Goal: Information Seeking & Learning: Learn about a topic

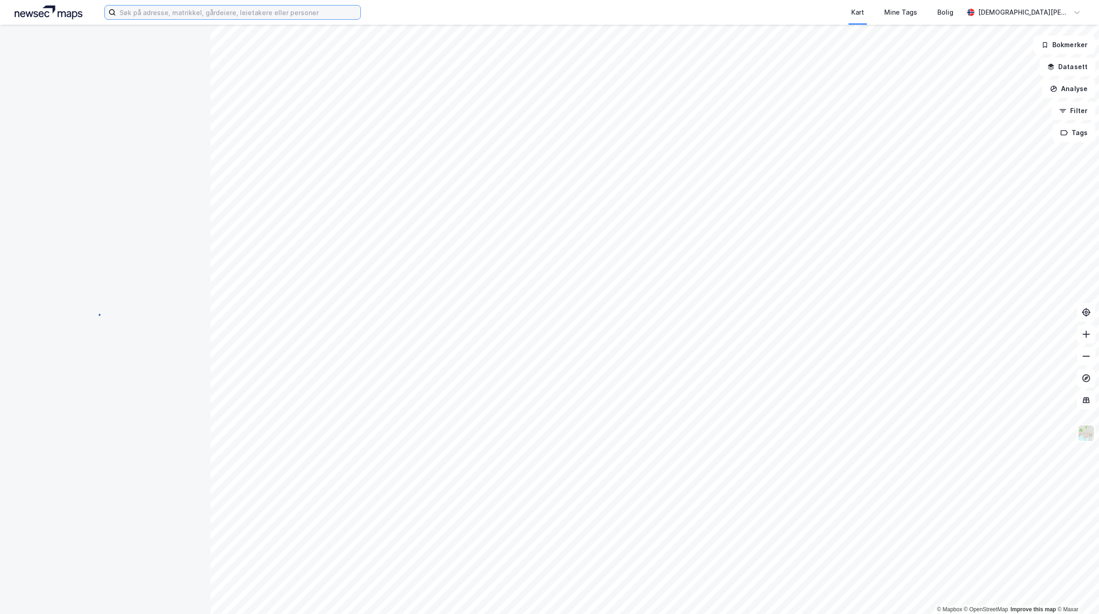
click at [207, 8] on input at bounding box center [238, 12] width 244 height 14
paste input "Tuengen allé 3C, 0374 [GEOGRAPHIC_DATA]"
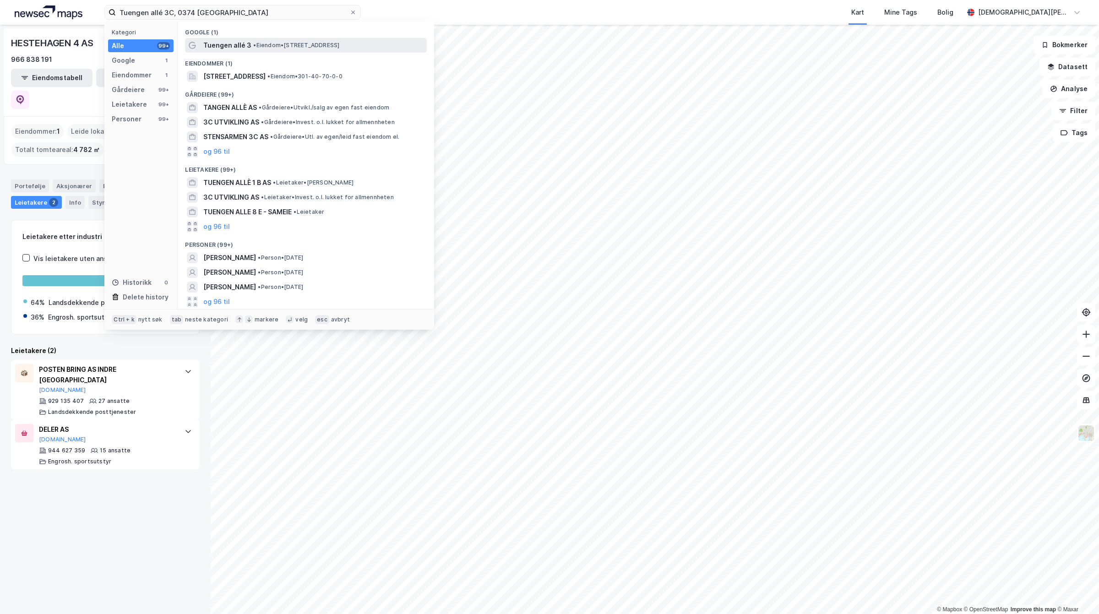
click at [222, 40] on span "Tuengen allé 3" at bounding box center [227, 45] width 48 height 11
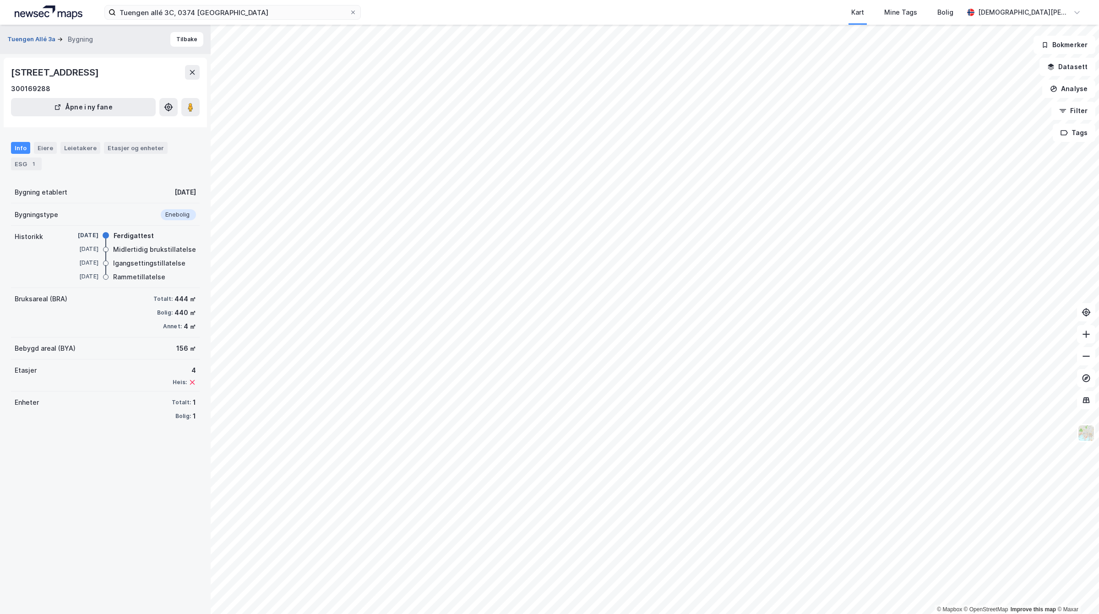
click at [19, 39] on button "Tuengen Allé 3a" at bounding box center [32, 39] width 50 height 9
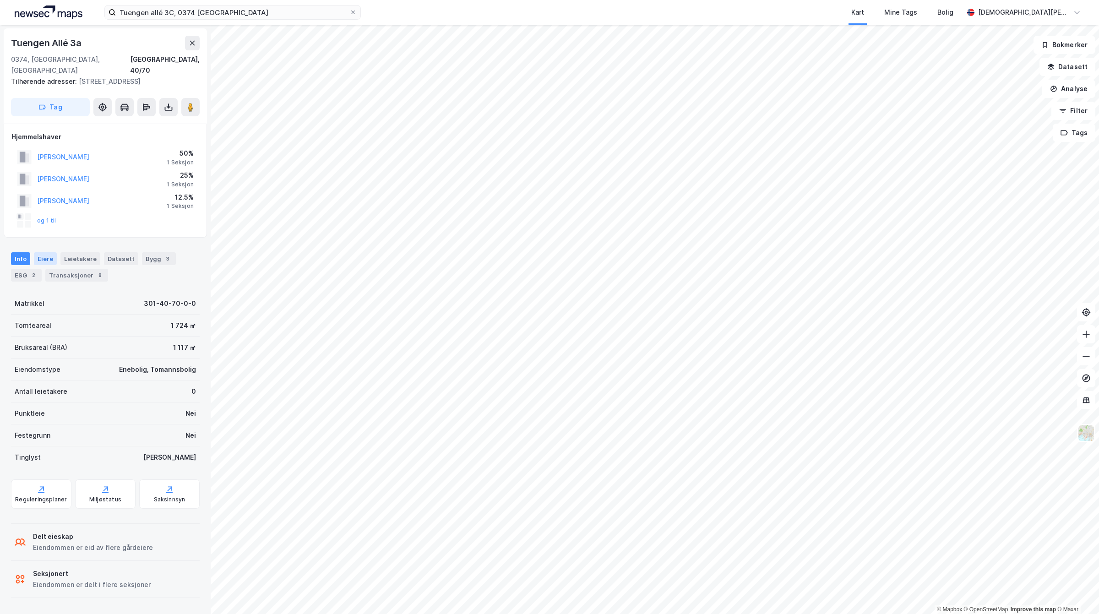
click at [53, 252] on div "Eiere" at bounding box center [45, 258] width 23 height 13
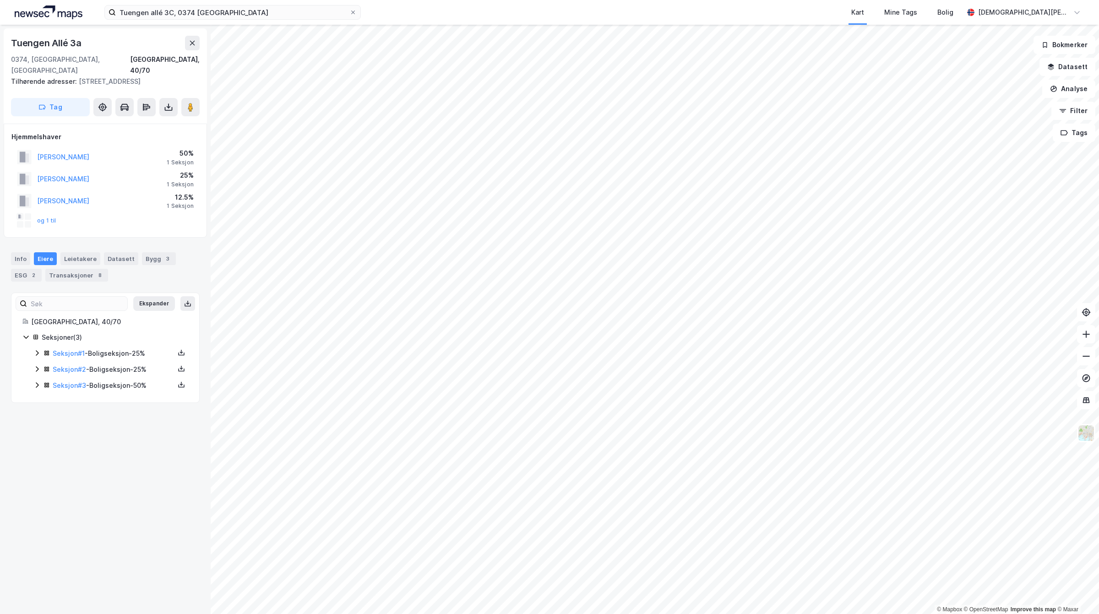
click at [38, 381] on icon at bounding box center [36, 384] width 7 height 7
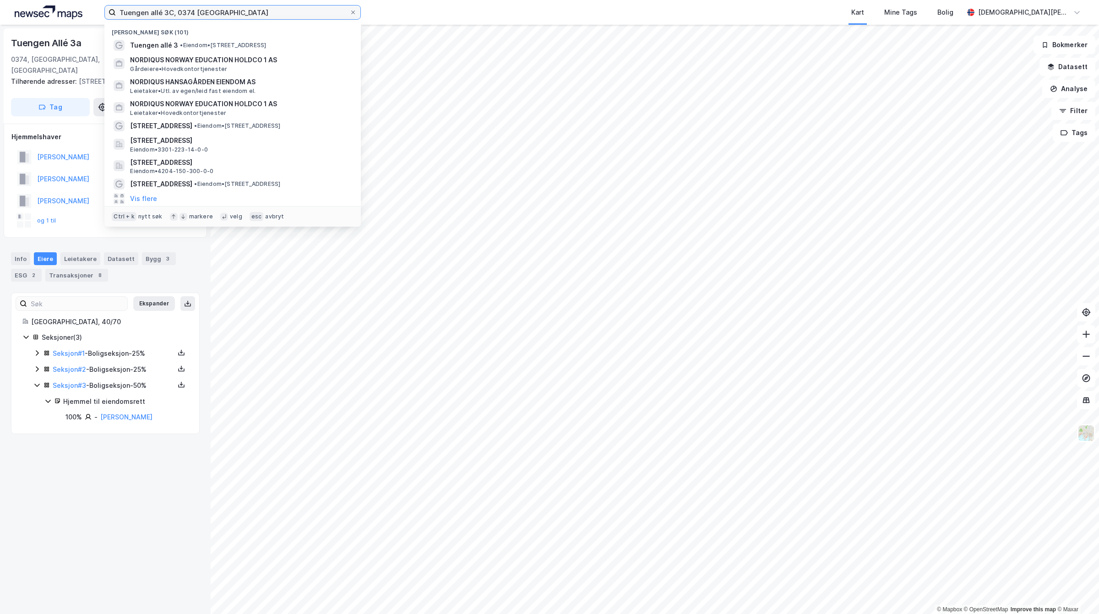
drag, startPoint x: 246, startPoint y: 12, endPoint x: 0, endPoint y: 15, distance: 246.3
click at [0, 15] on div "Tuengen allé 3C, 0374 Oslo Nylige søk (101) Tuengen allé 3 • Eiendom • [STREET_…" at bounding box center [549, 12] width 1099 height 25
paste input "[STREET_ADDRESS]"
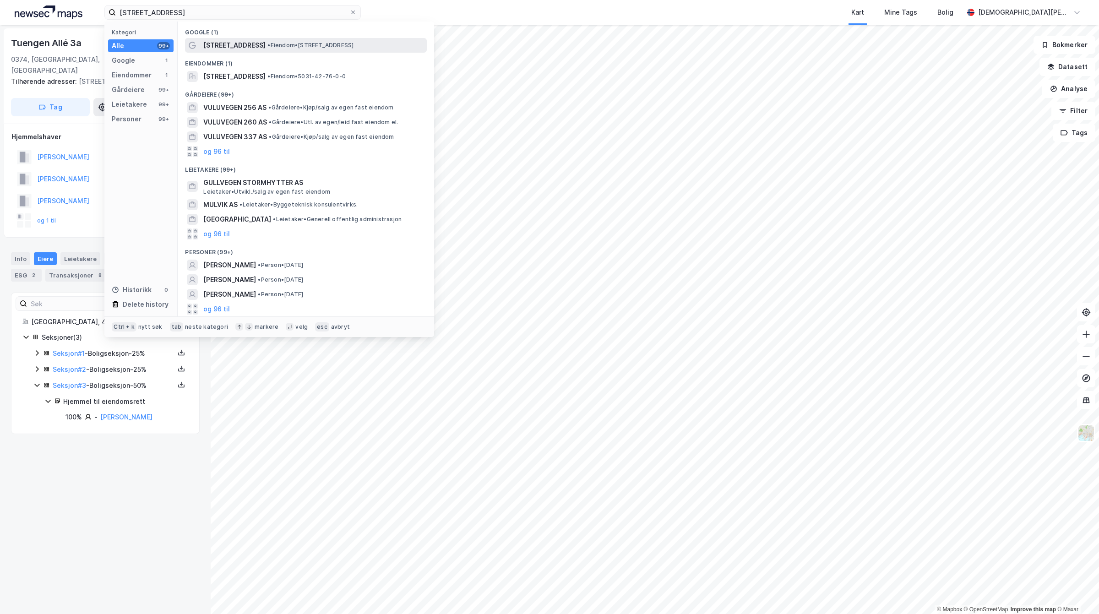
click at [204, 47] on span "[STREET_ADDRESS]" at bounding box center [234, 45] width 62 height 11
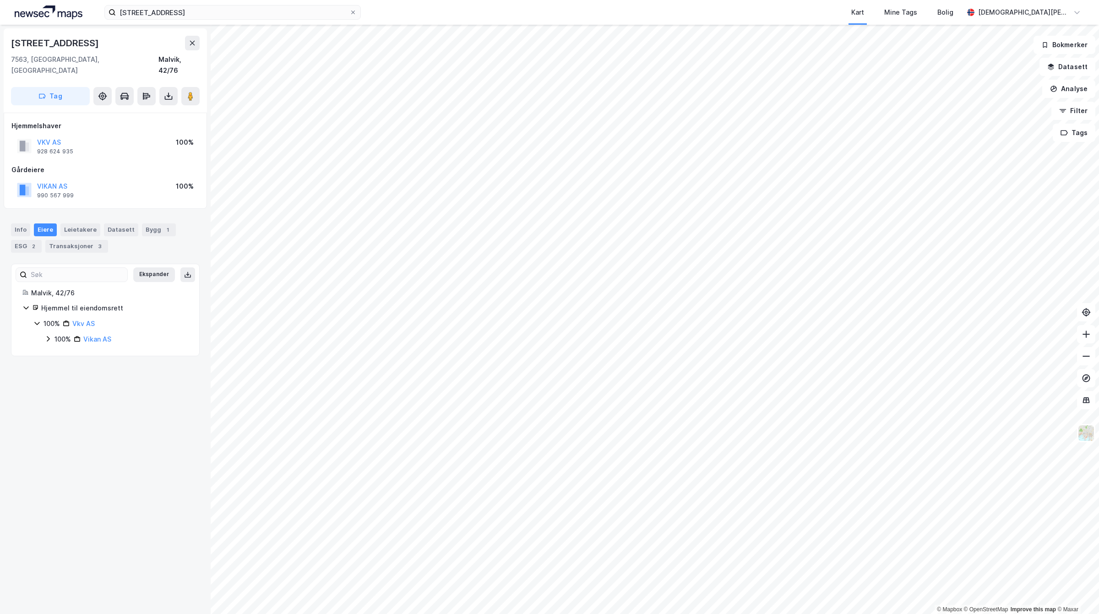
click at [47, 137] on div "VKV AS" at bounding box center [55, 142] width 36 height 11
click at [0, 0] on button "VKV AS" at bounding box center [0, 0] width 0 height 0
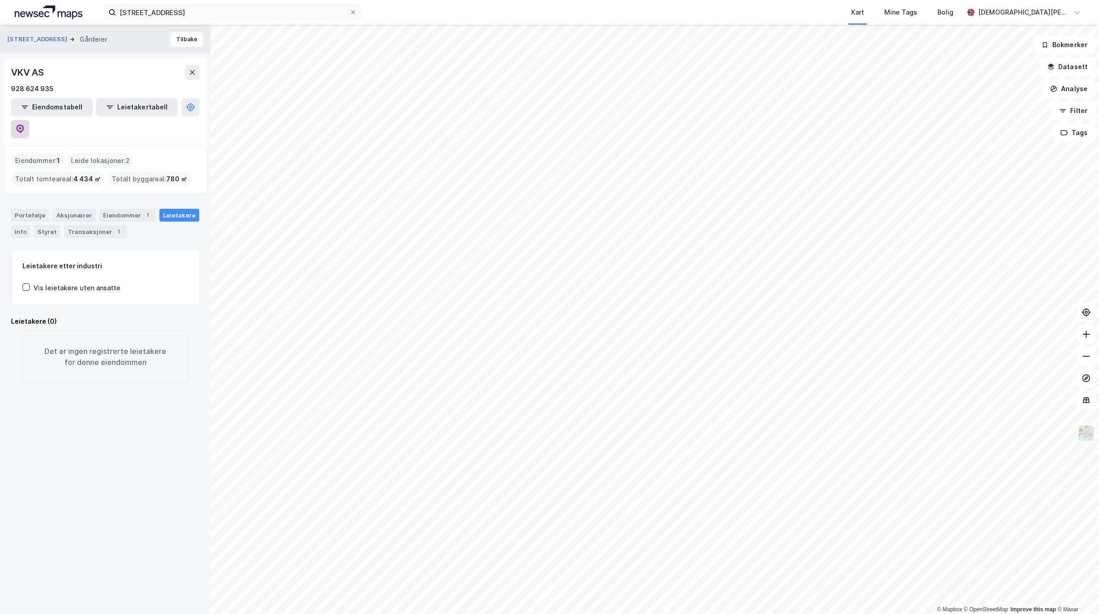
click at [24, 125] on icon at bounding box center [20, 129] width 8 height 9
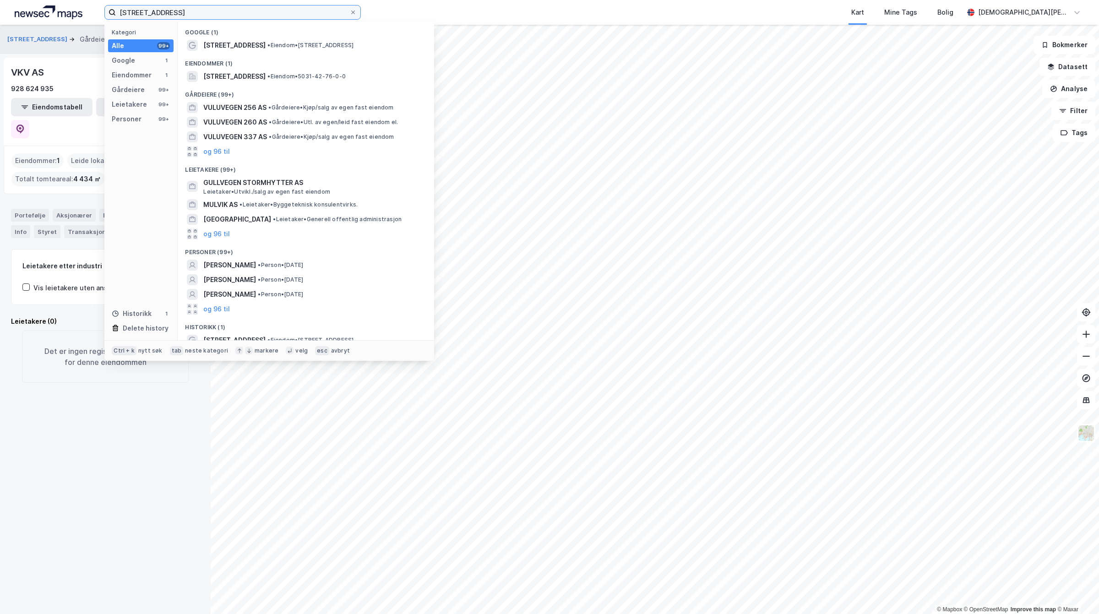
drag, startPoint x: 202, startPoint y: 5, endPoint x: 0, endPoint y: -50, distance: 209.5
click at [0, 0] on html "[STREET_ADDRESS] Kategori Alle 99+ Google 1 Eiendommer 1 Gårdeiere 99+ Leietake…" at bounding box center [549, 307] width 1099 height 614
paste input "[STREET_ADDRESS]"
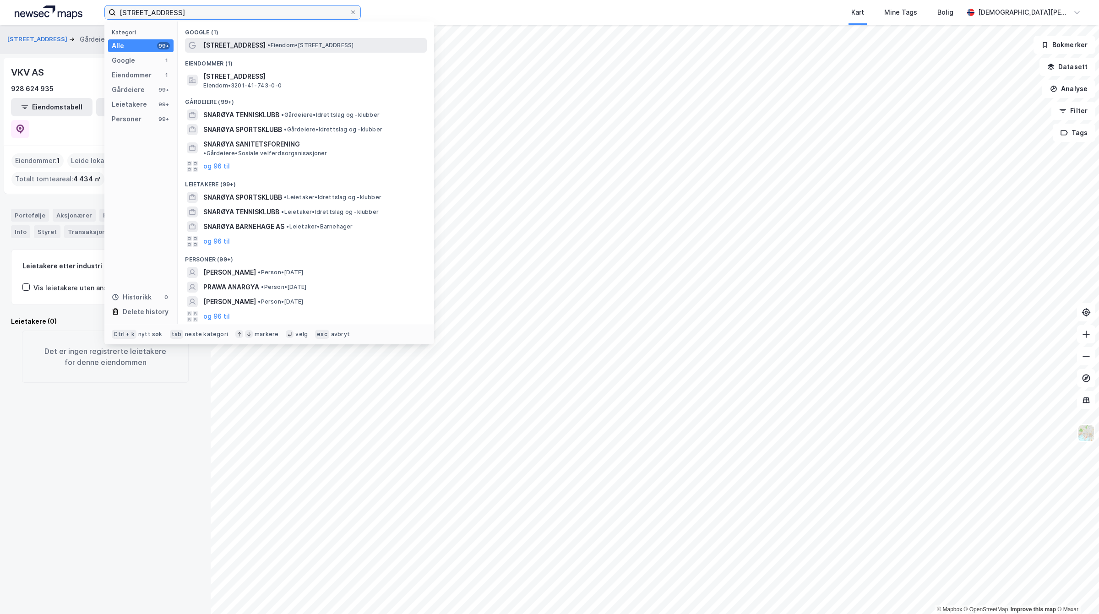
type input "[STREET_ADDRESS]"
click at [238, 44] on span "[STREET_ADDRESS]" at bounding box center [234, 45] width 62 height 11
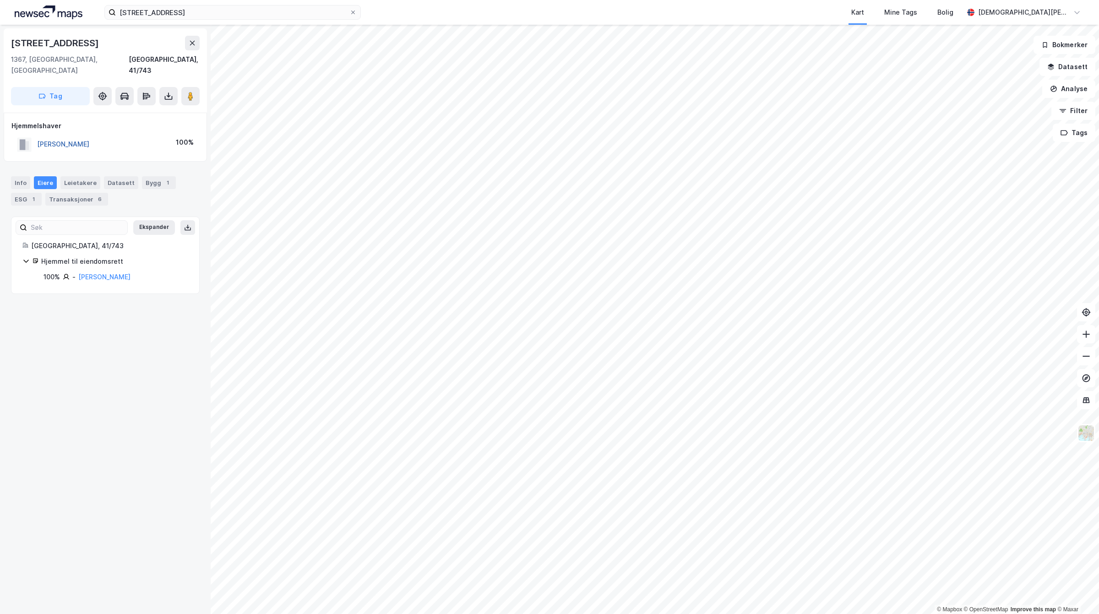
click at [0, 0] on button "[PERSON_NAME]" at bounding box center [0, 0] width 0 height 0
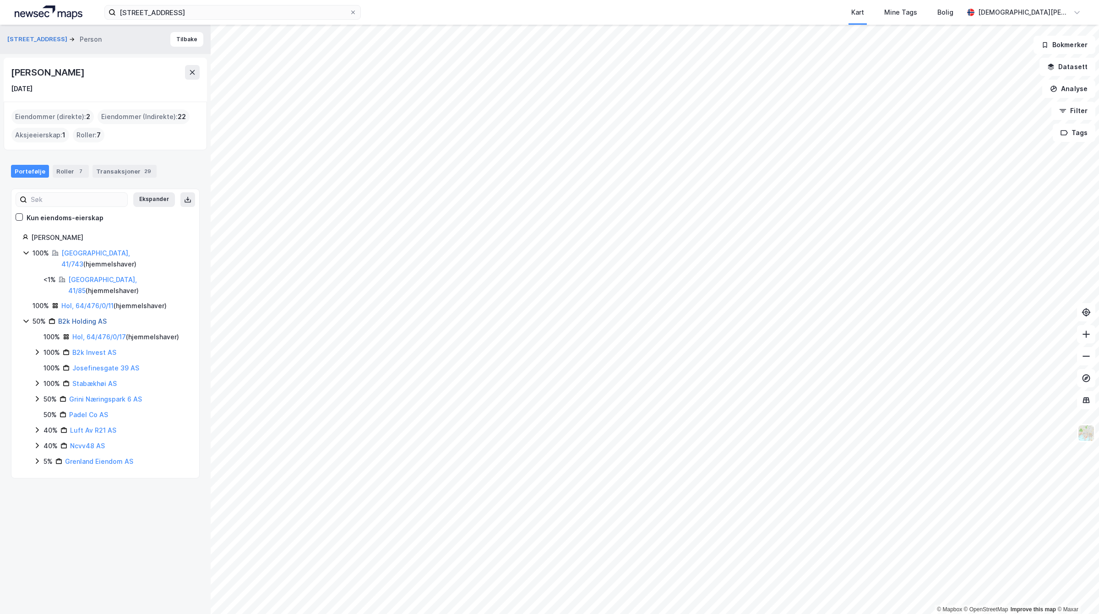
click at [87, 317] on link "B2k Holding AS" at bounding box center [82, 321] width 49 height 8
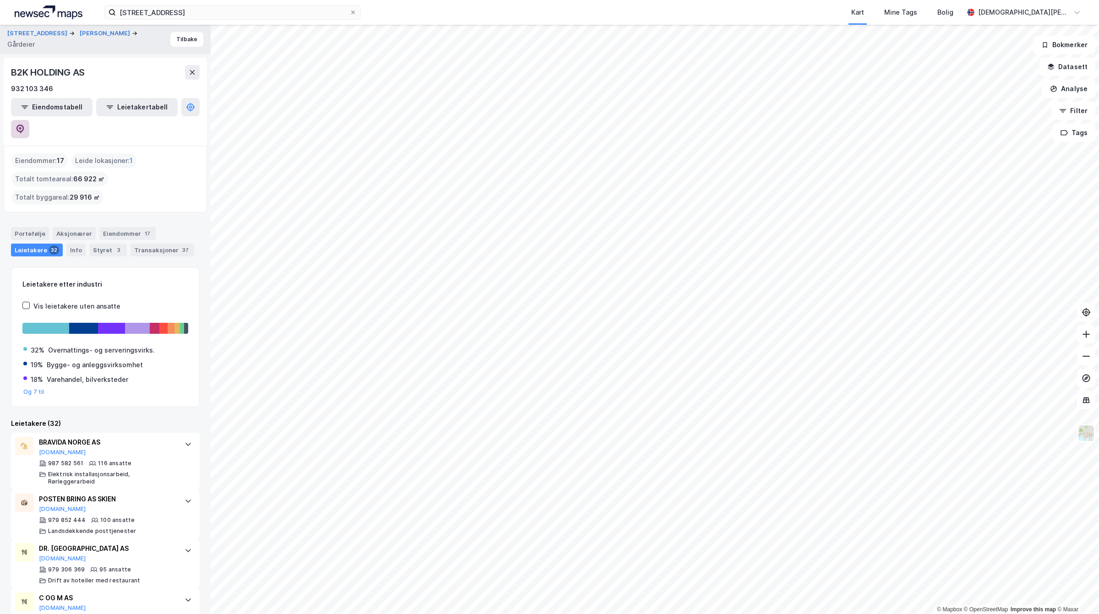
click at [29, 120] on button at bounding box center [20, 129] width 18 height 18
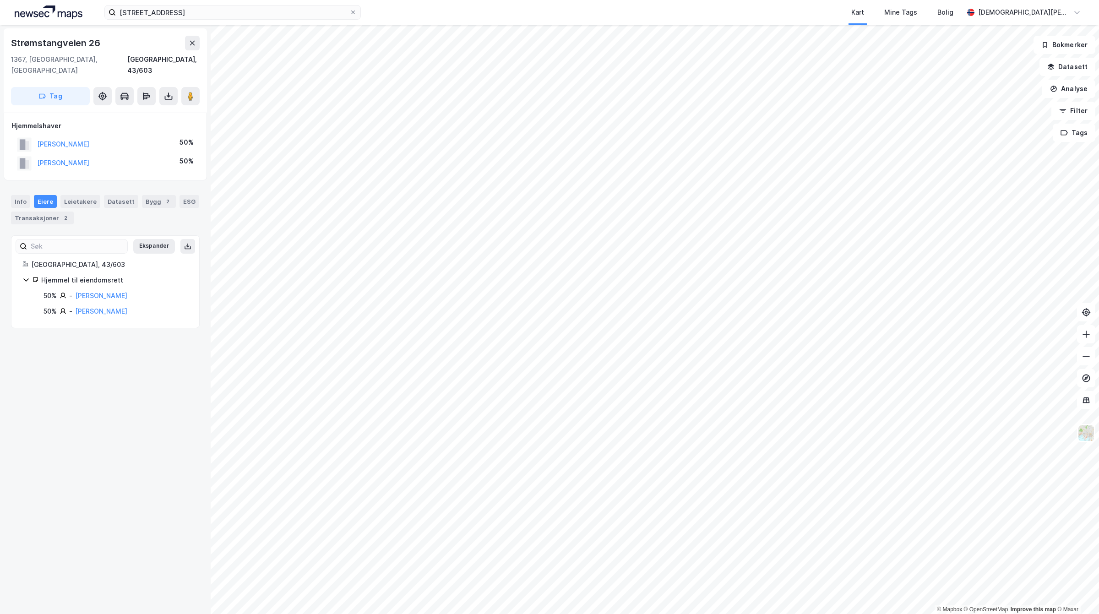
click at [59, 215] on div "Info [PERSON_NAME] Datasett Bygg 2 ESG Transaksjoner 2" at bounding box center [105, 206] width 211 height 44
drag, startPoint x: 66, startPoint y: 207, endPoint x: 77, endPoint y: 221, distance: 17.7
click at [65, 211] on div "Transaksjoner 2" at bounding box center [42, 217] width 63 height 13
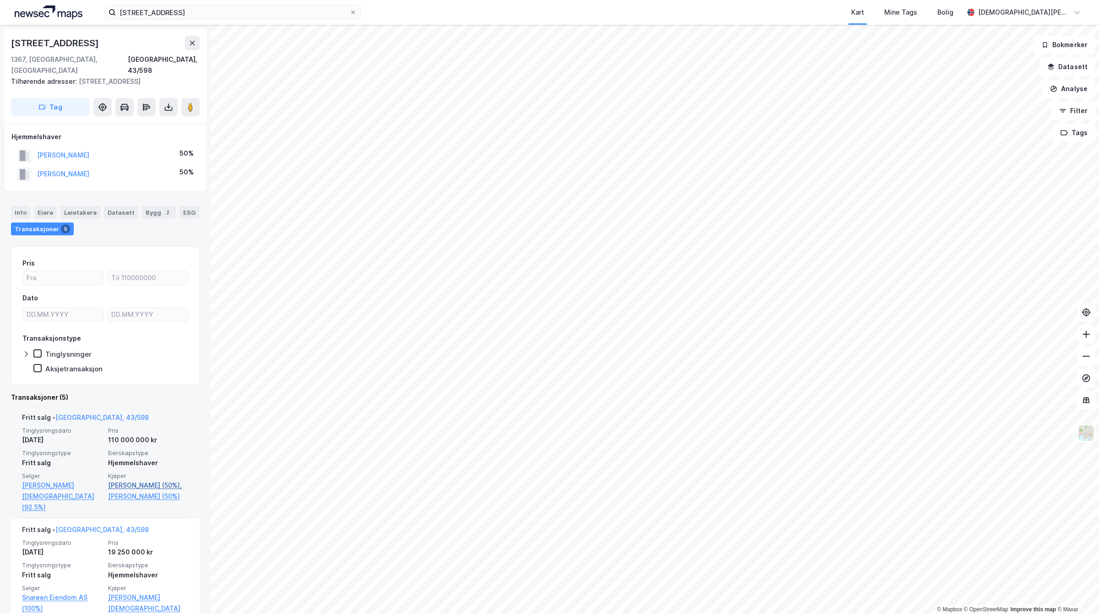
click at [131, 480] on link "[PERSON_NAME] (50%)," at bounding box center [148, 485] width 81 height 11
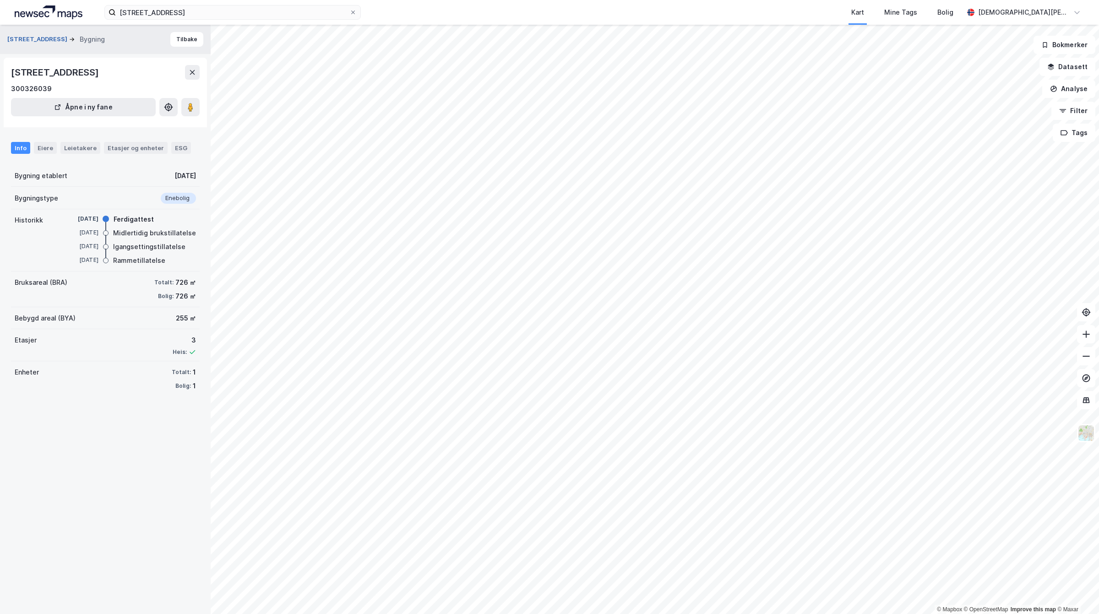
click at [42, 43] on button "[STREET_ADDRESS]" at bounding box center [38, 39] width 62 height 9
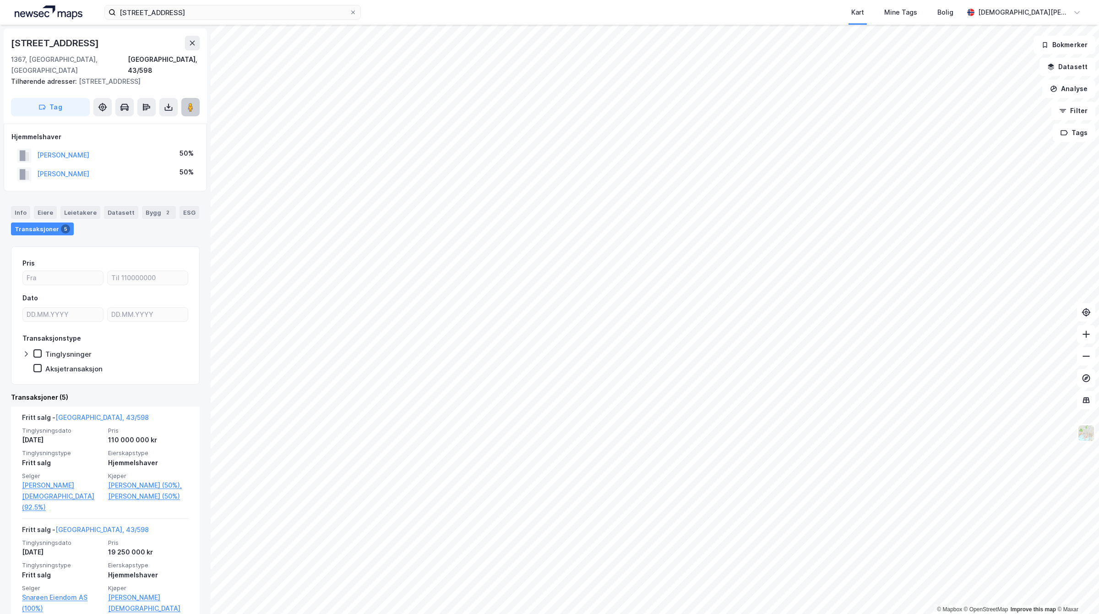
click at [186, 102] on button at bounding box center [190, 107] width 18 height 18
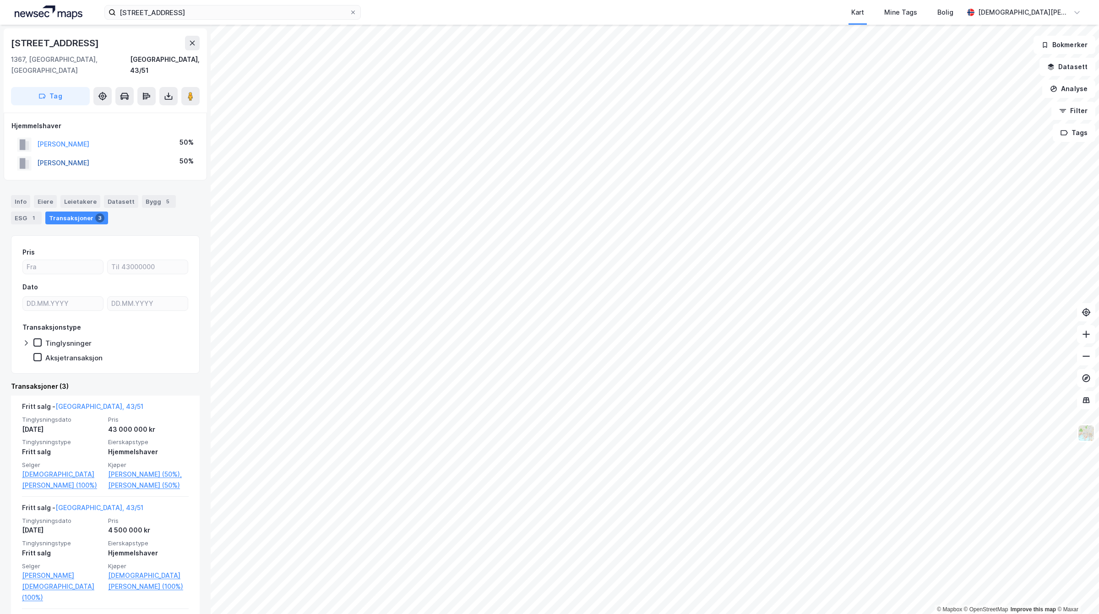
click at [0, 0] on button "[PERSON_NAME]" at bounding box center [0, 0] width 0 height 0
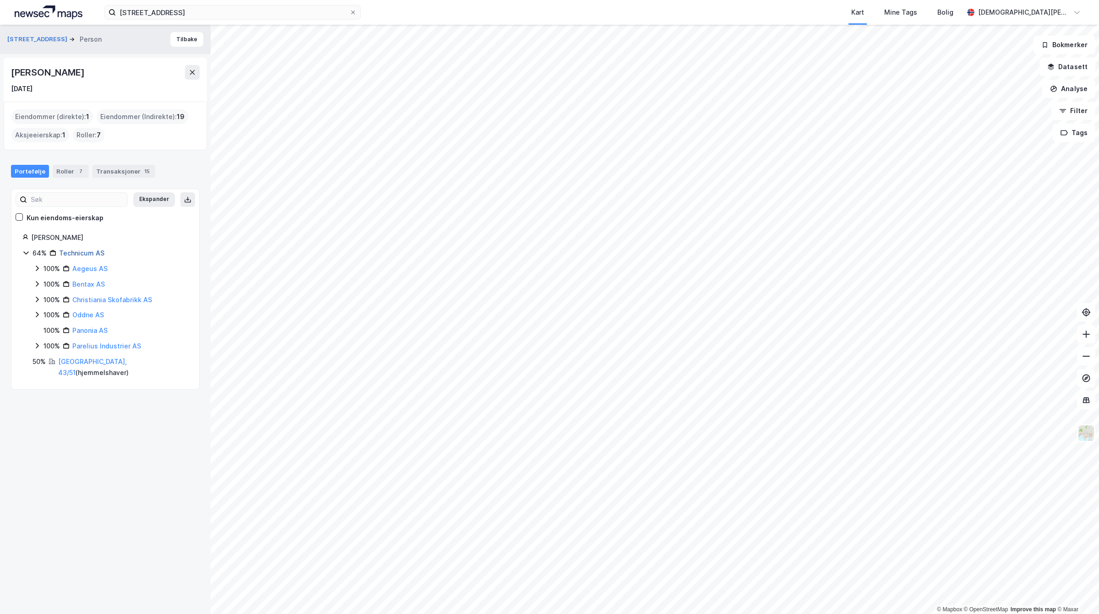
click at [87, 255] on link "Technicum AS" at bounding box center [81, 253] width 45 height 8
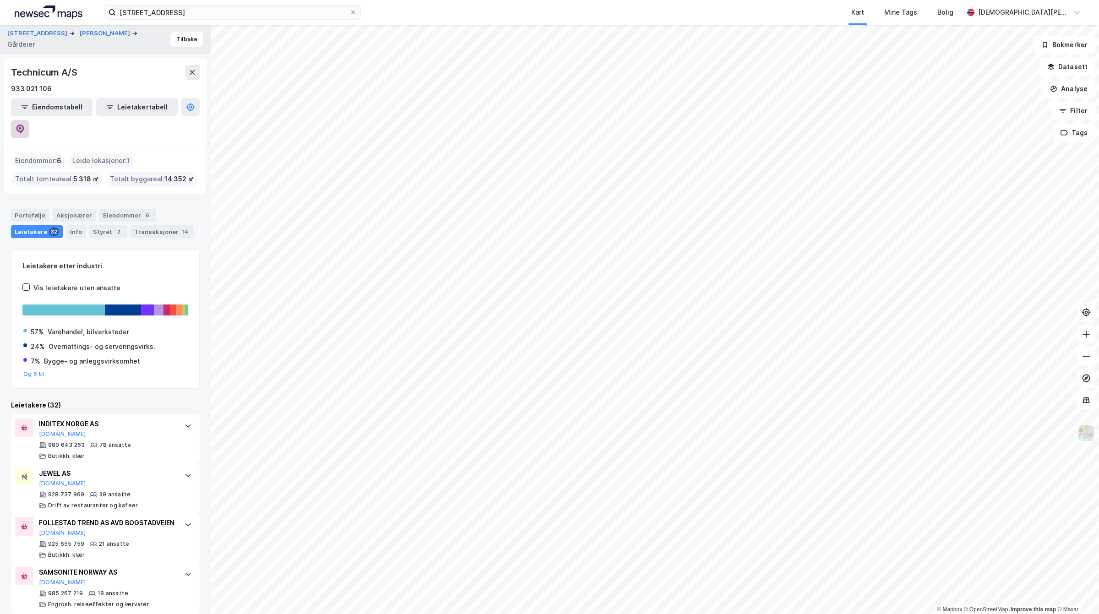
click at [24, 125] on icon at bounding box center [20, 129] width 8 height 9
click at [676, 613] on html "[STREET_ADDRESS], 1367 Snarøya Kart Mine Tags Bolig [PERSON_NAME] © Mapbox © Op…" at bounding box center [549, 307] width 1099 height 614
